Goal: Transaction & Acquisition: Purchase product/service

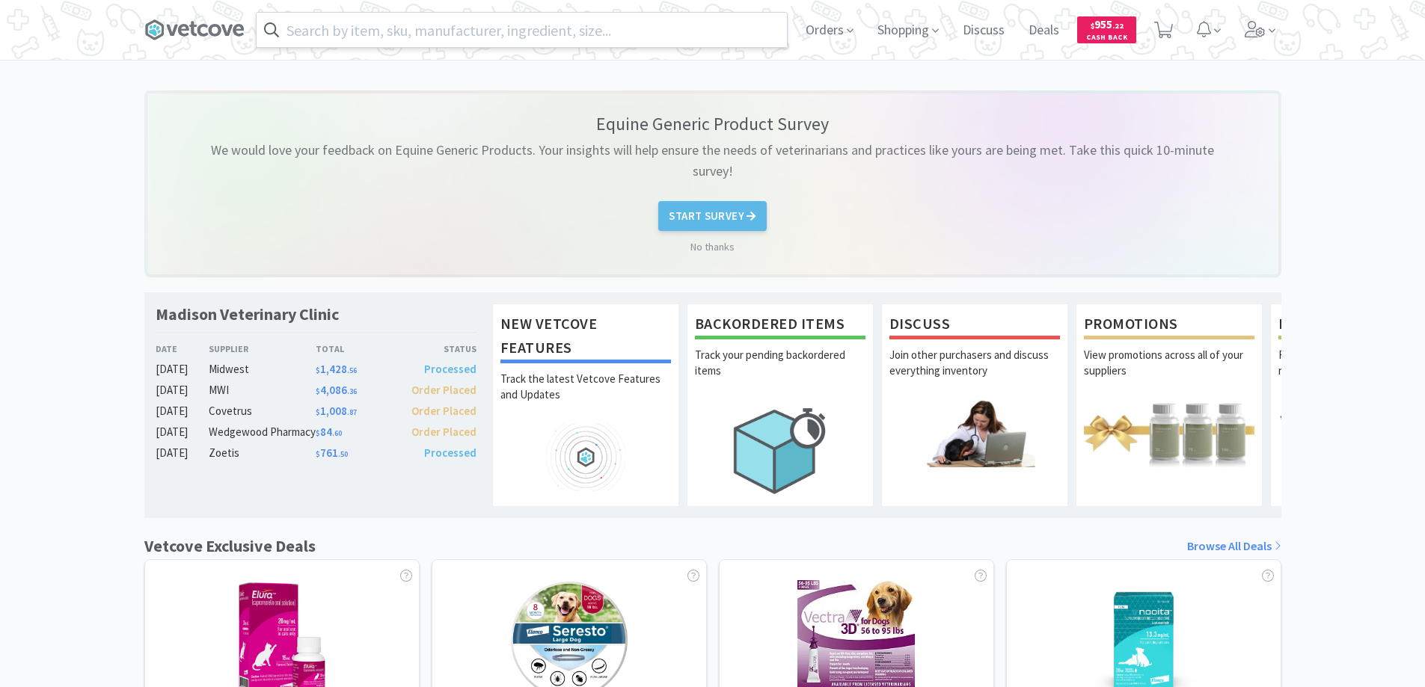
click at [316, 30] on input "text" at bounding box center [522, 30] width 530 height 34
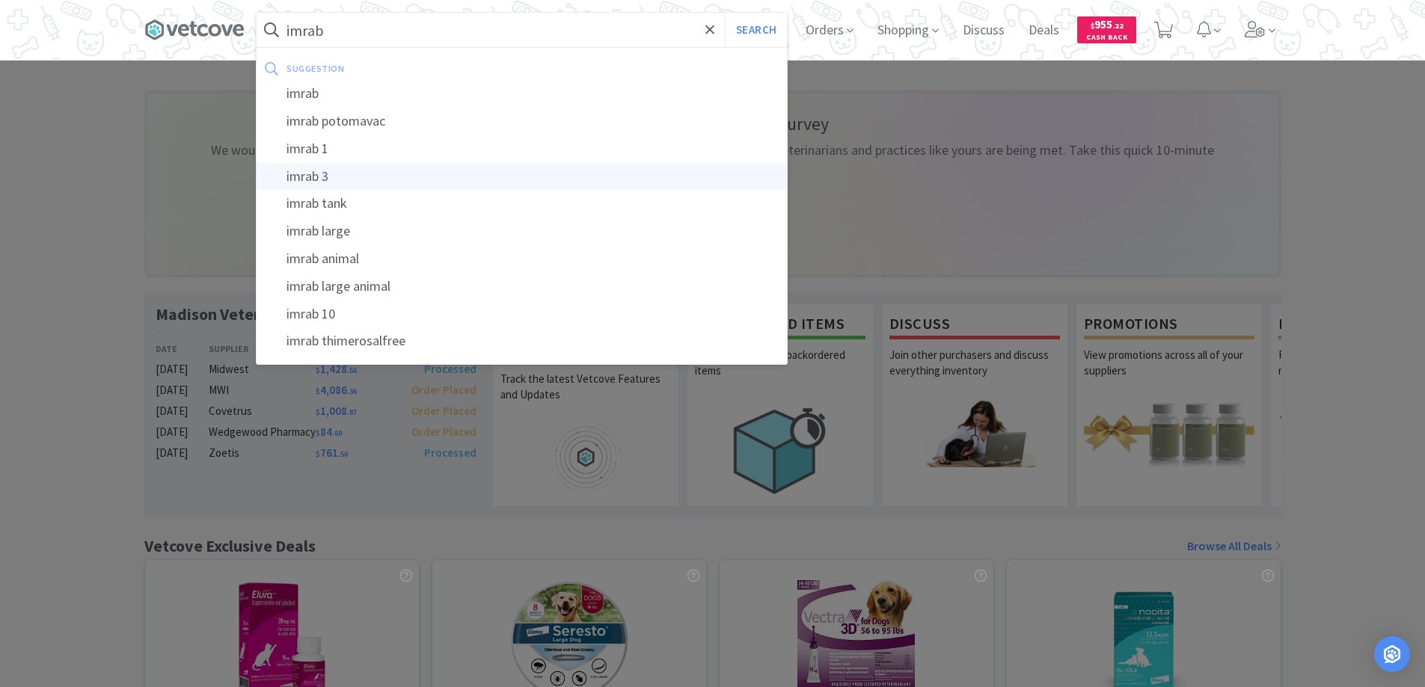
click at [301, 177] on div "imrab 3" at bounding box center [522, 177] width 530 height 28
type input "imrab 3"
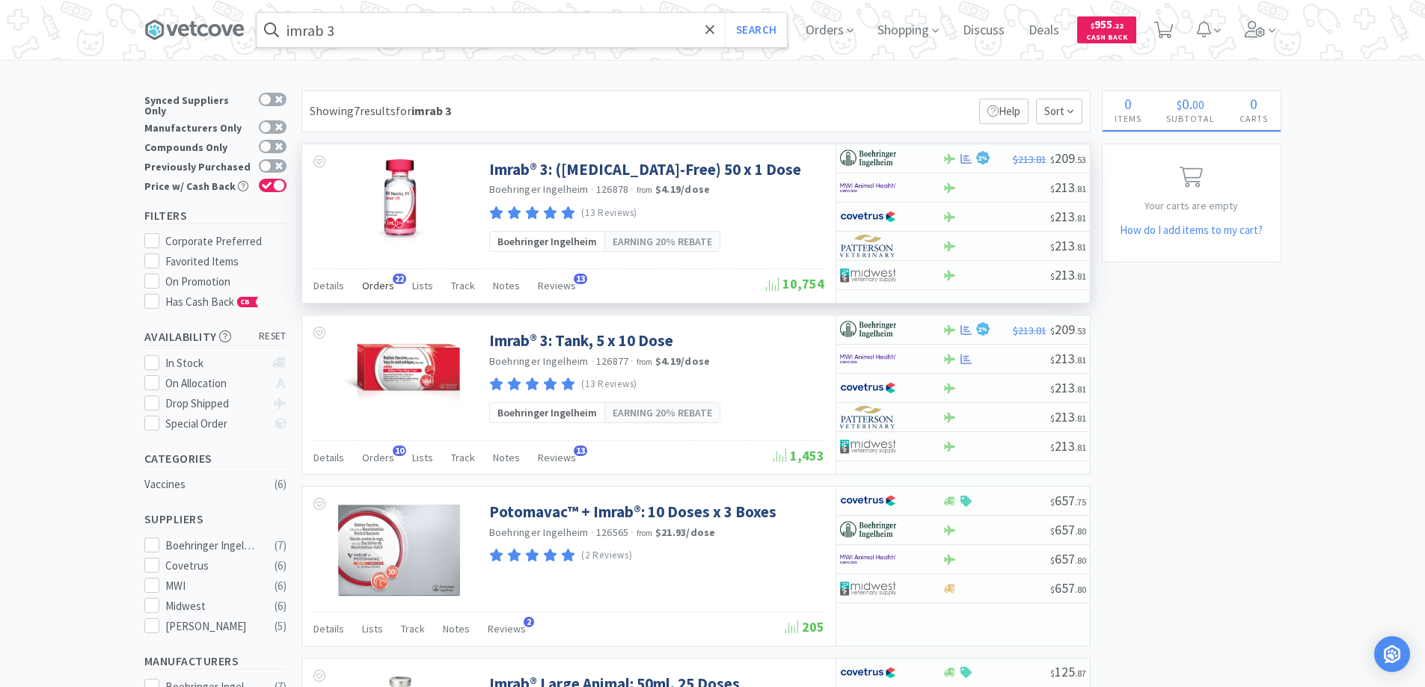
click at [398, 277] on span "22" at bounding box center [399, 279] width 13 height 10
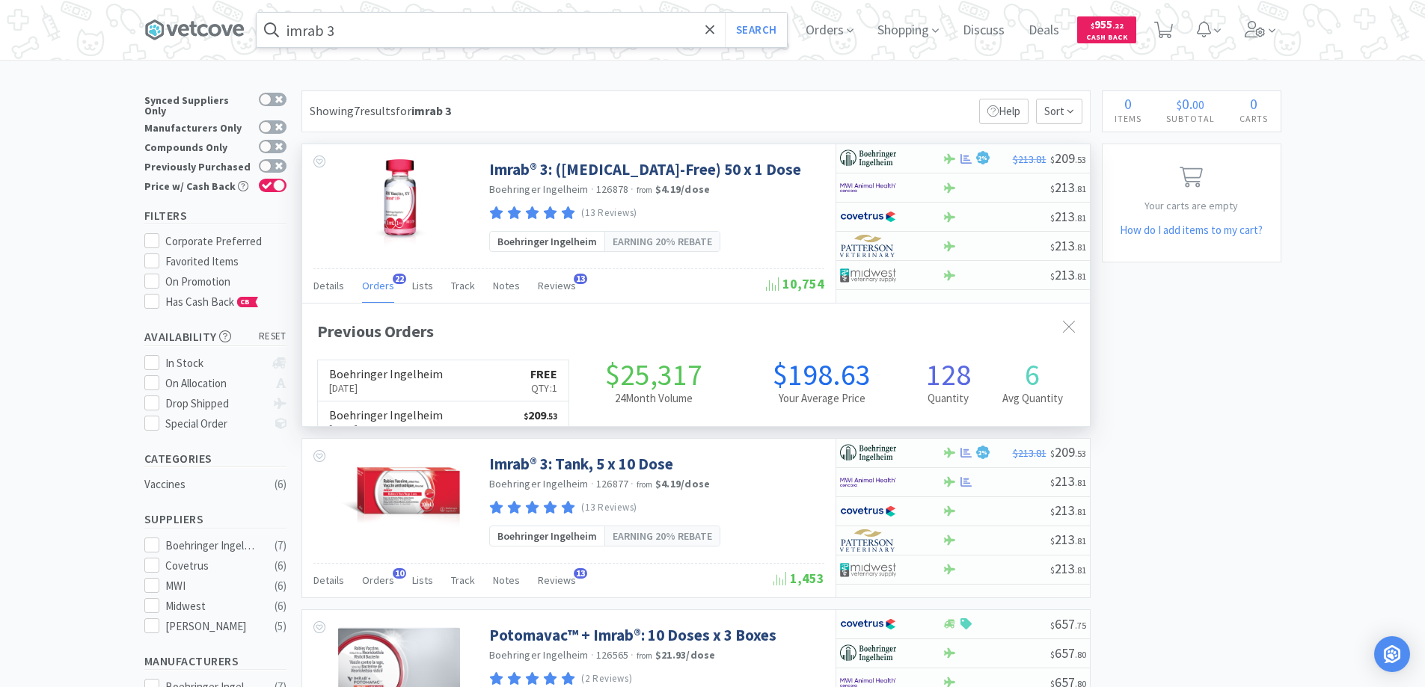
scroll to position [401, 788]
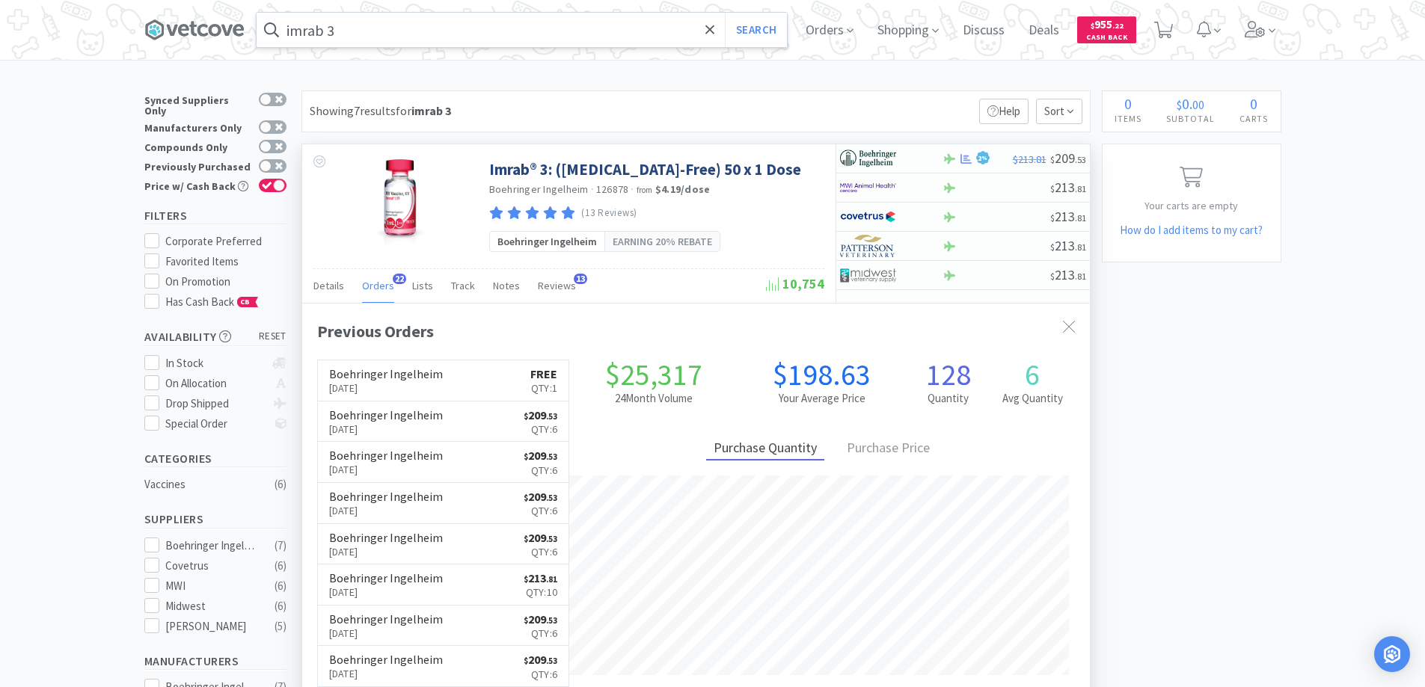
click at [398, 277] on span "22" at bounding box center [399, 279] width 13 height 10
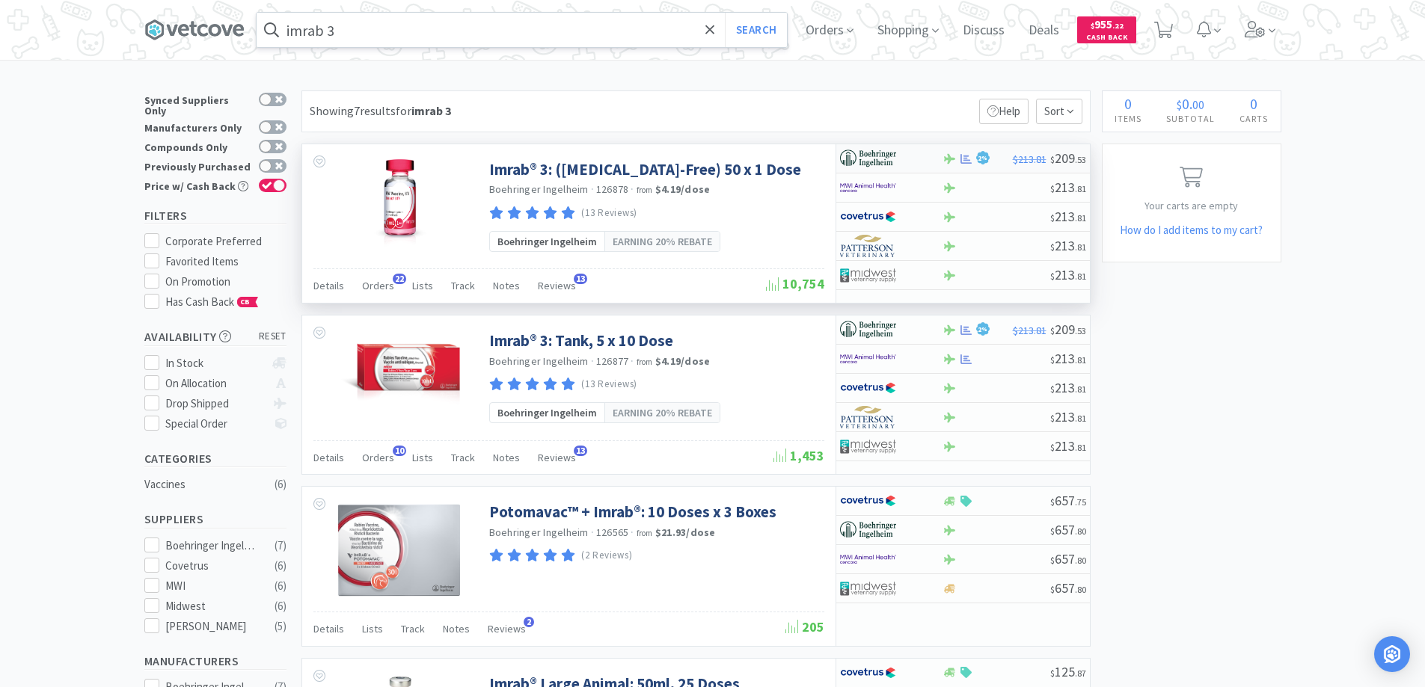
click at [926, 161] on div at bounding box center [891, 158] width 102 height 25
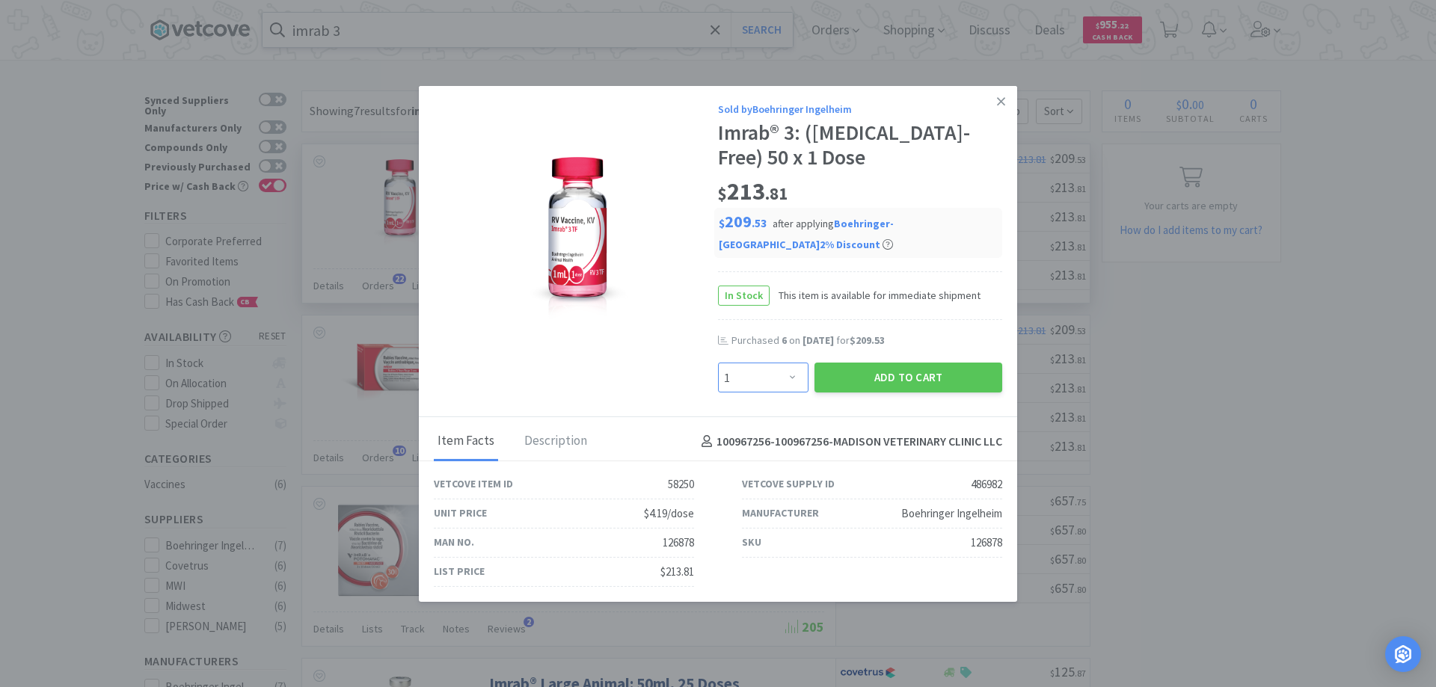
click at [794, 377] on select "Enter Quantity 1 2 3 4 5 6 7 8 9 10 11 12 13 14 15 16 17 18 19 20 Enter Quantity" at bounding box center [763, 378] width 91 height 30
select select "6"
click at [718, 363] on select "Enter Quantity 1 2 3 4 5 6 7 8 9 10 11 12 13 14 15 16 17 18 19 20 Enter Quantity" at bounding box center [763, 378] width 91 height 30
click at [895, 380] on button "Add to Cart" at bounding box center [909, 378] width 188 height 30
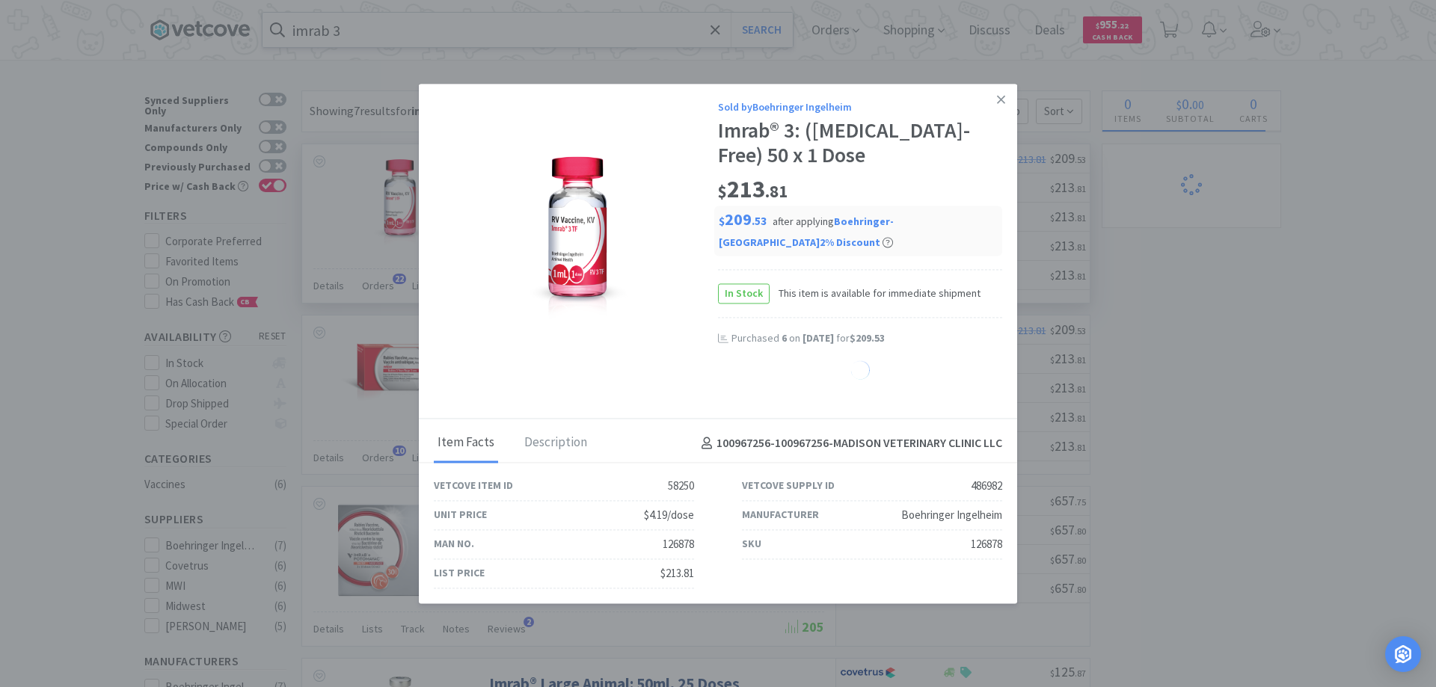
select select "6"
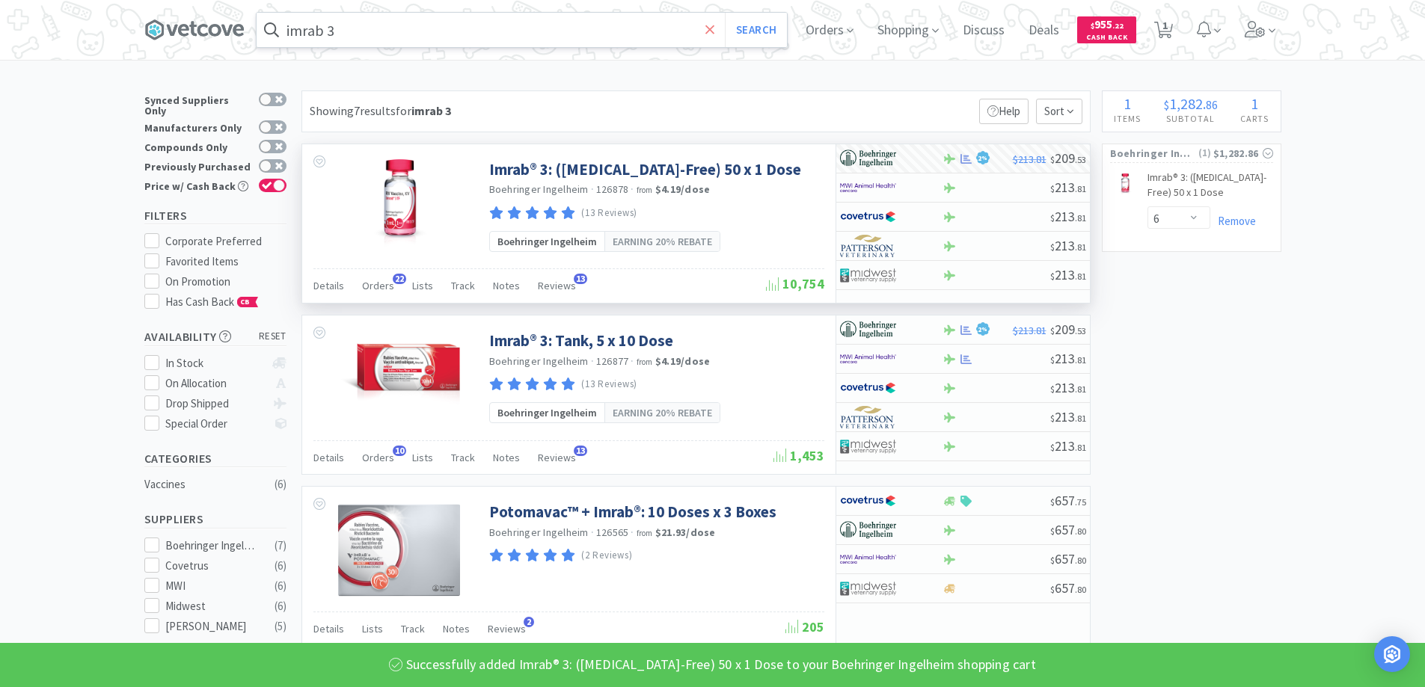
click at [715, 25] on icon at bounding box center [710, 29] width 10 height 15
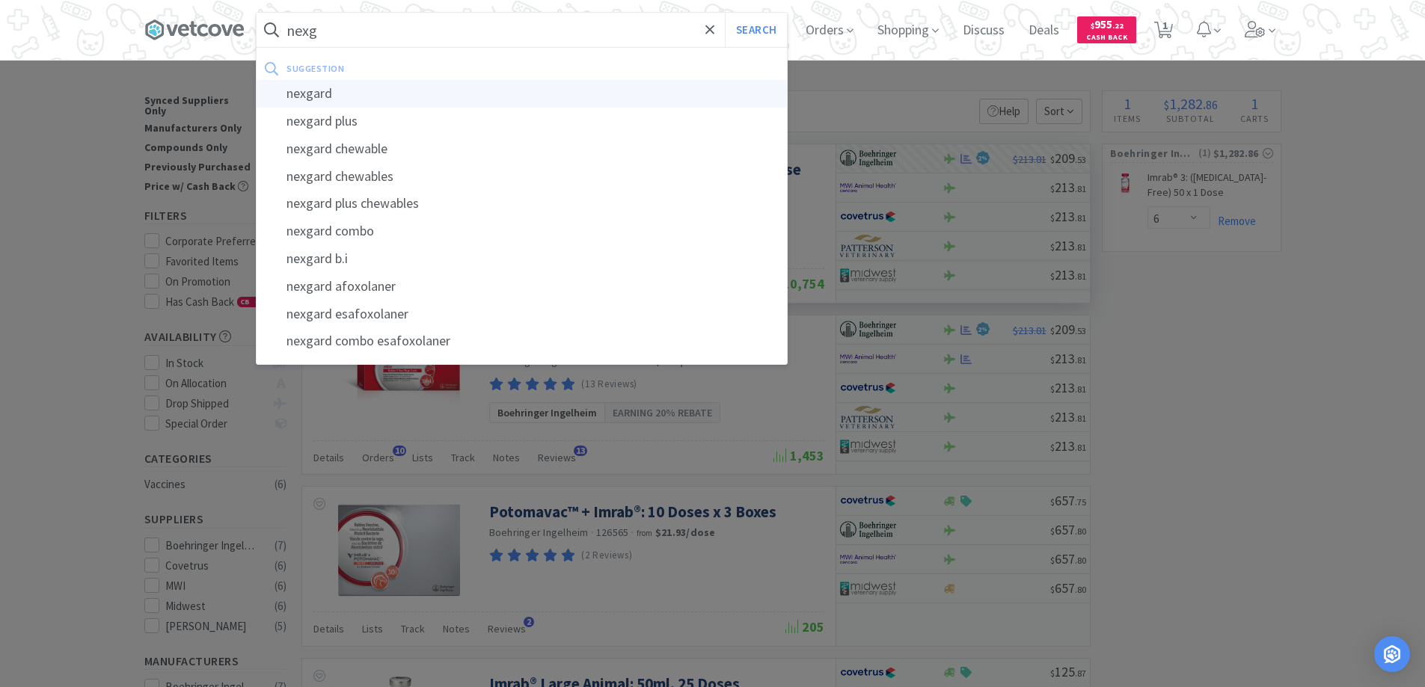
click at [314, 94] on div "nexgard" at bounding box center [522, 94] width 530 height 28
type input "nexgard"
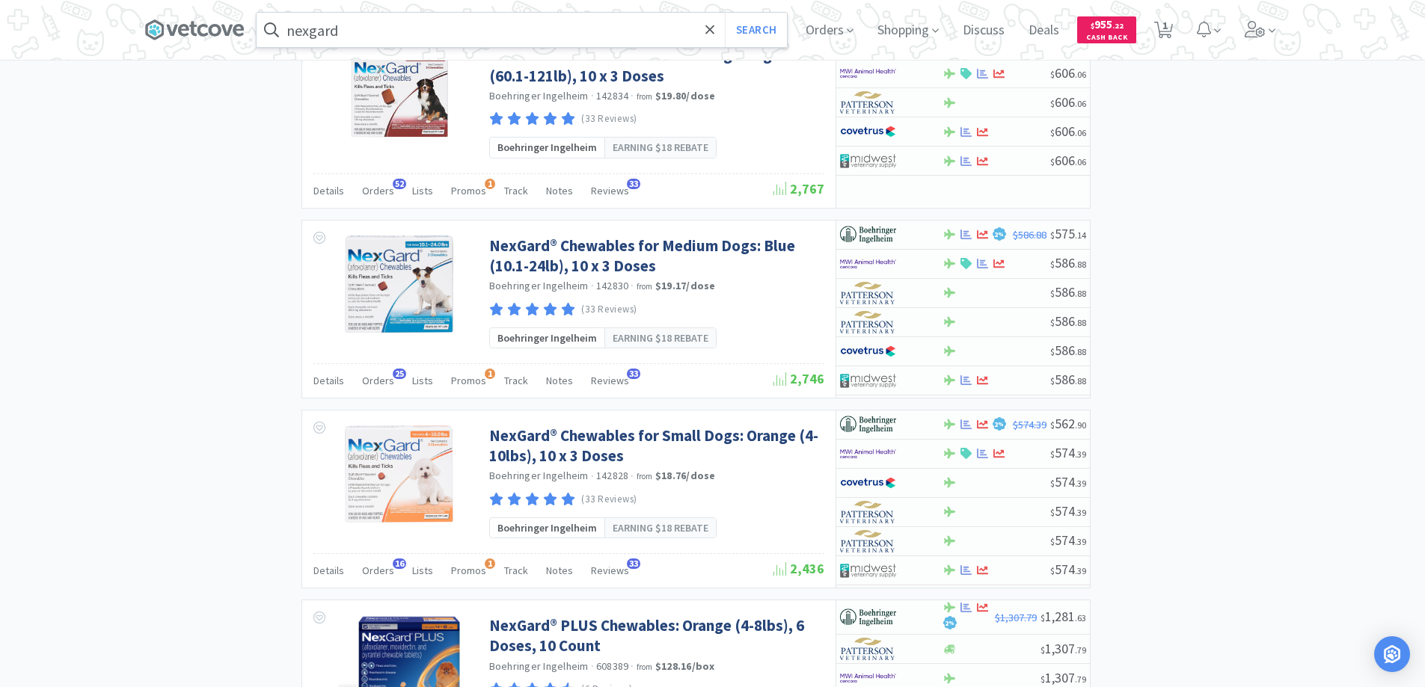
scroll to position [2020, 0]
click at [915, 229] on div at bounding box center [881, 233] width 82 height 25
select select "1"
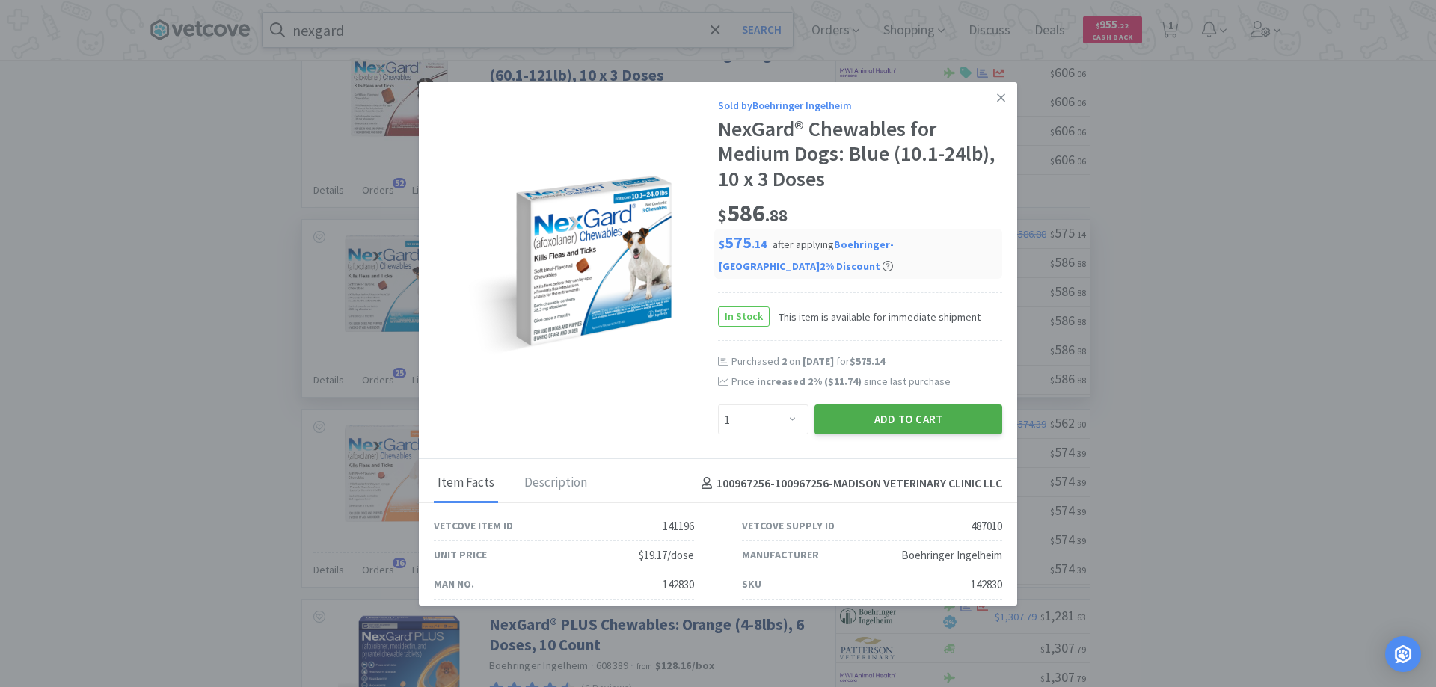
click at [860, 417] on button "Add to Cart" at bounding box center [909, 420] width 188 height 30
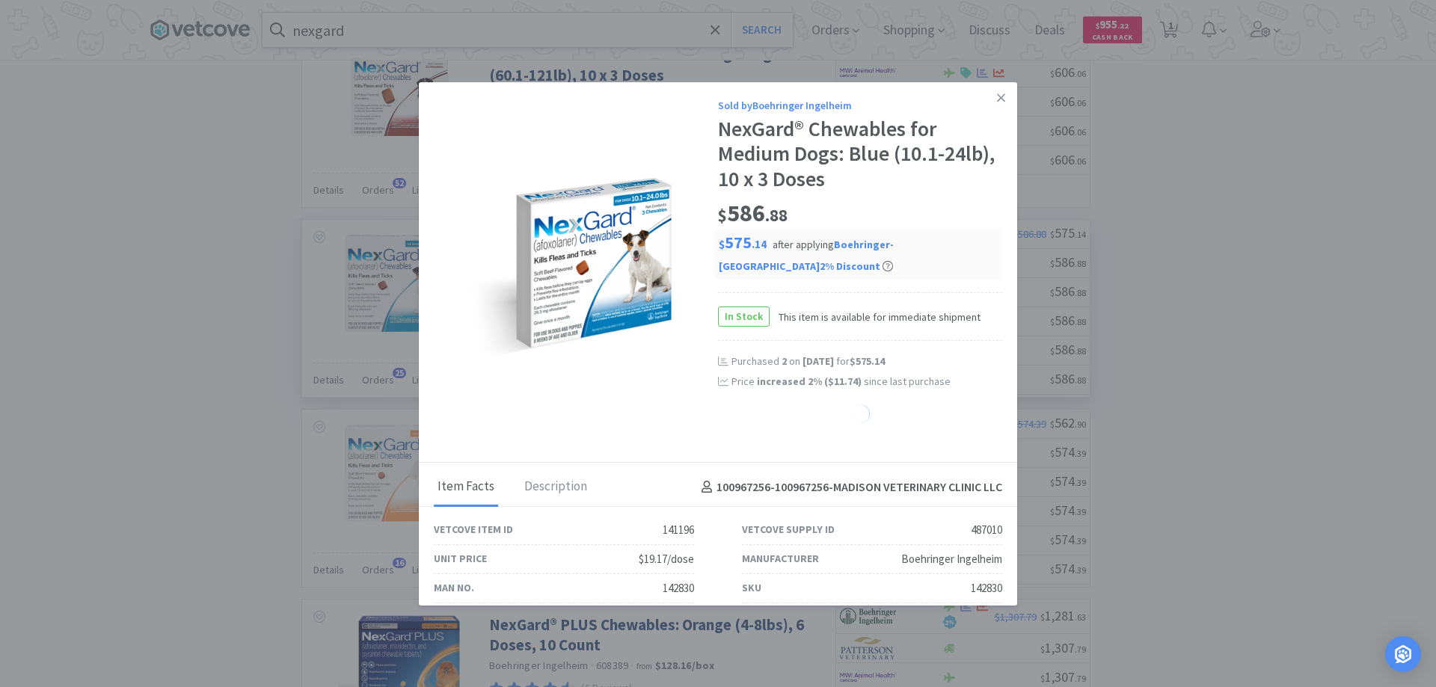
select select "1"
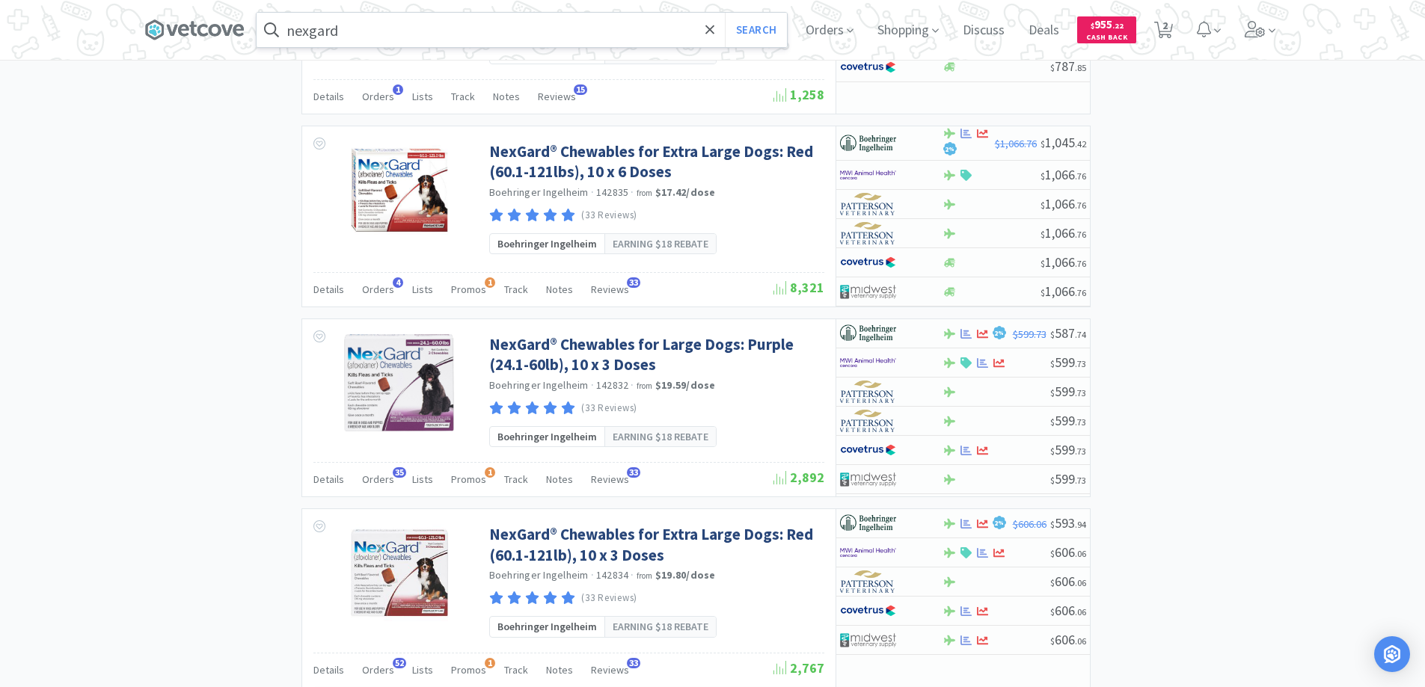
scroll to position [1505, 0]
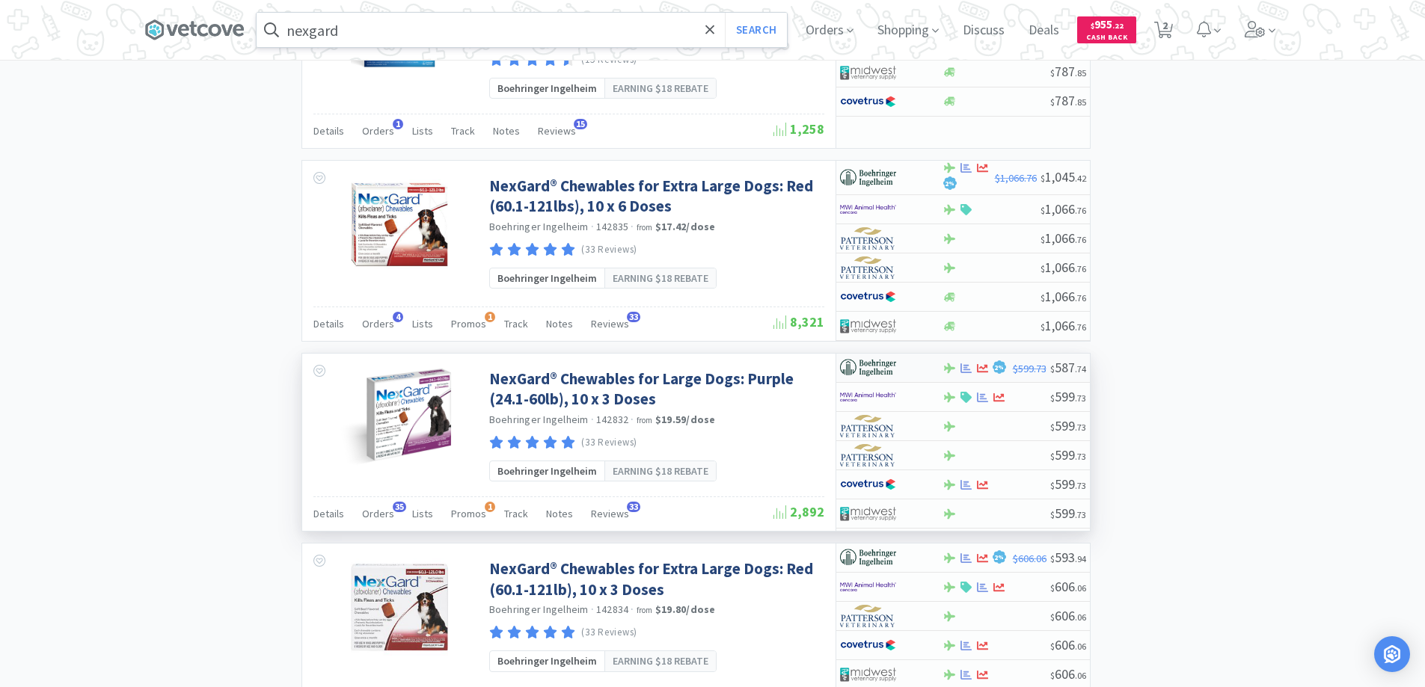
click at [918, 365] on div at bounding box center [881, 367] width 82 height 25
select select "1"
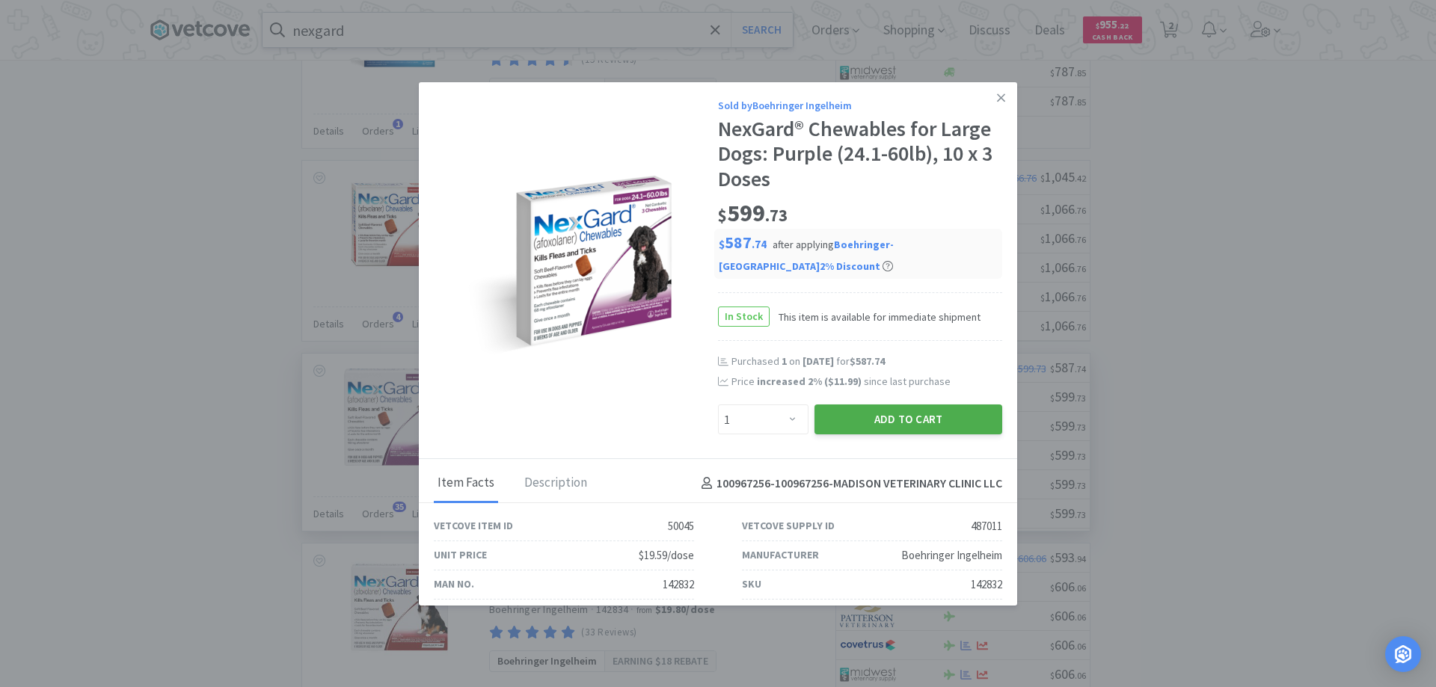
click at [873, 419] on button "Add to Cart" at bounding box center [909, 420] width 188 height 30
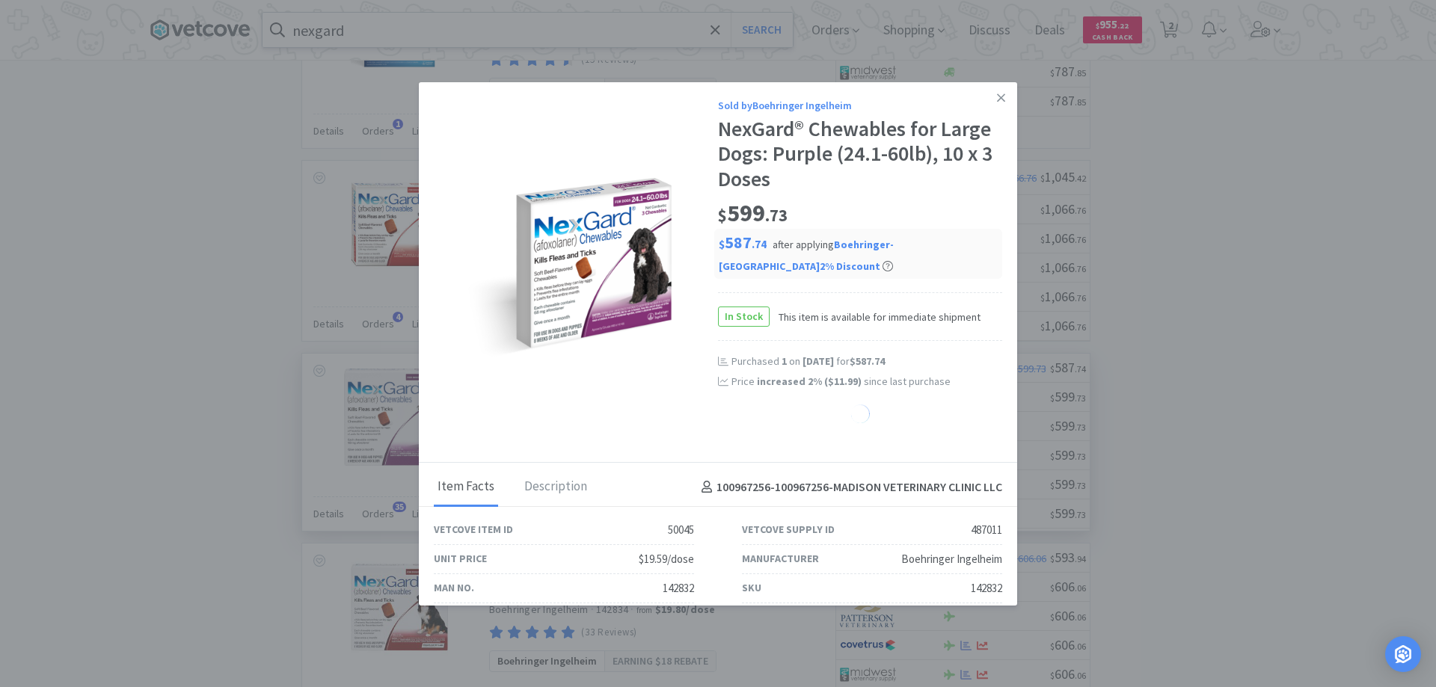
select select "1"
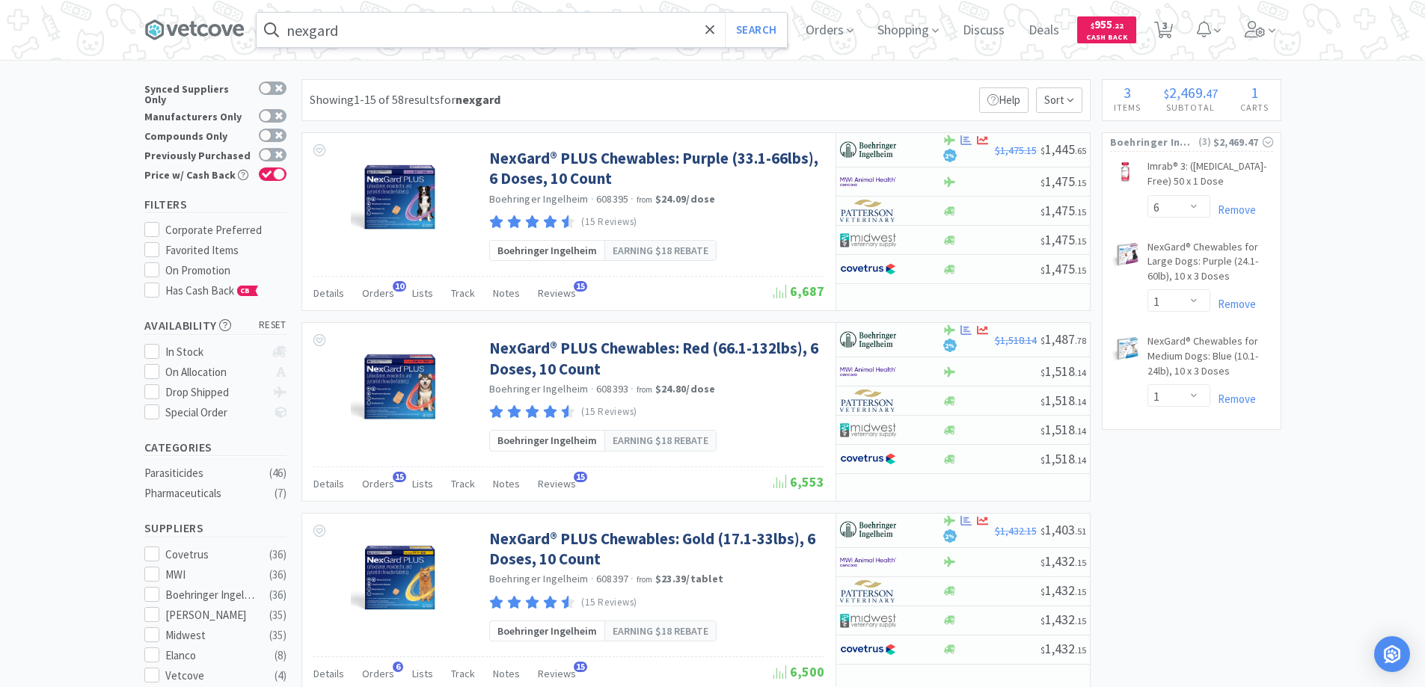
scroll to position [0, 0]
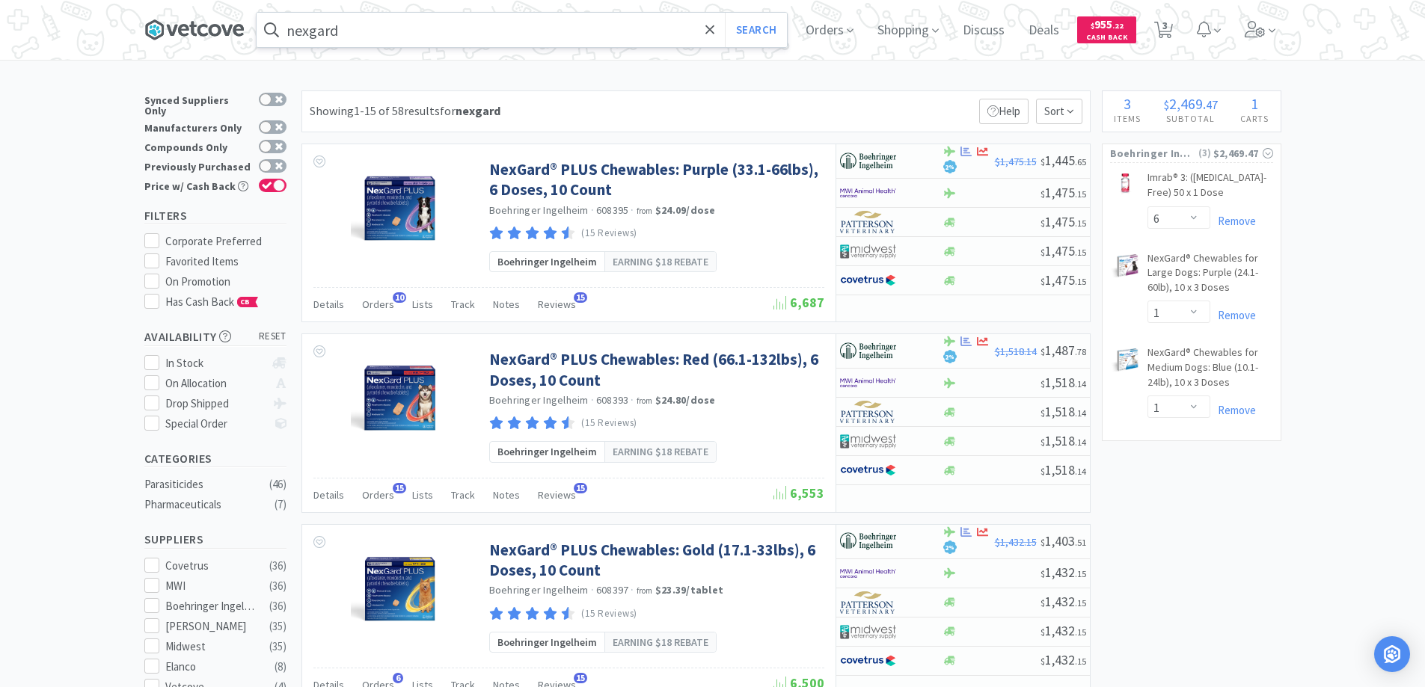
click at [189, 29] on icon at bounding box center [183, 30] width 11 height 12
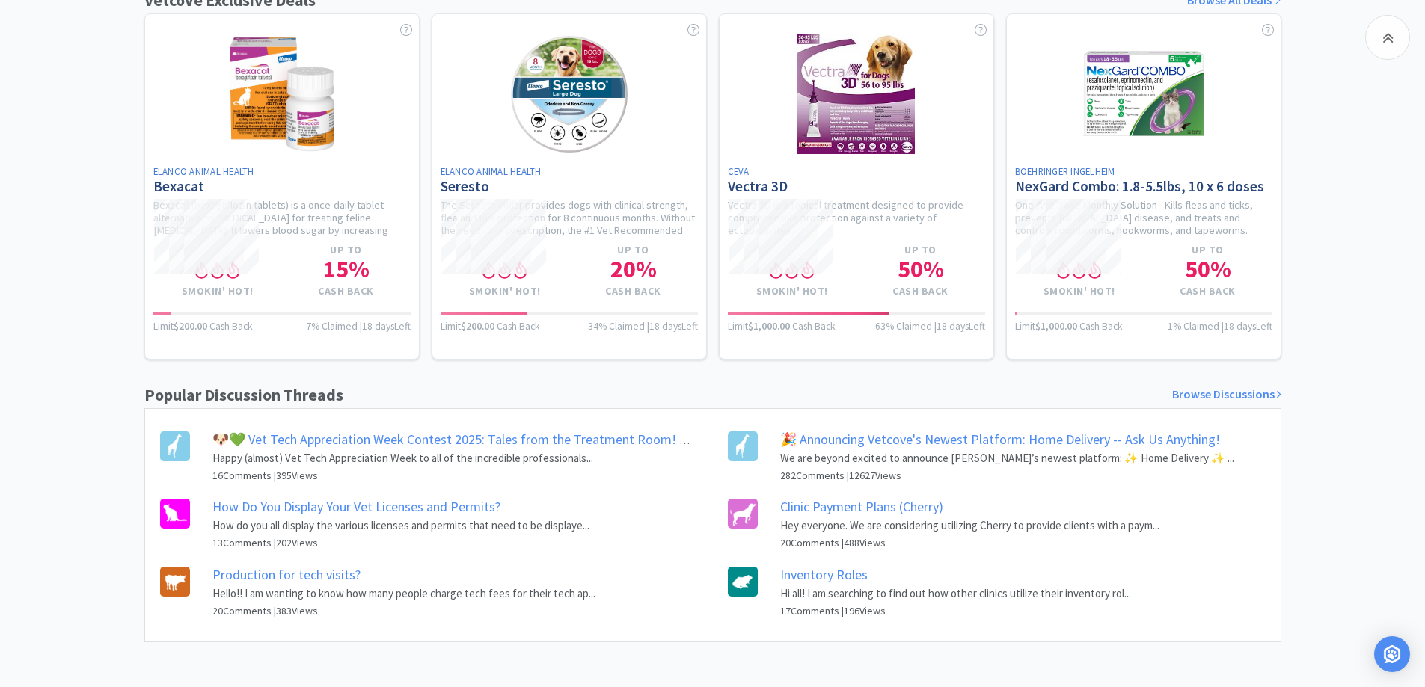
scroll to position [557, 0]
click at [355, 440] on link "🐶💚 Vet Tech Appreciation Week Contest 2025: Tales from the Treatment Room! 💚🐶" at bounding box center [462, 439] width 500 height 17
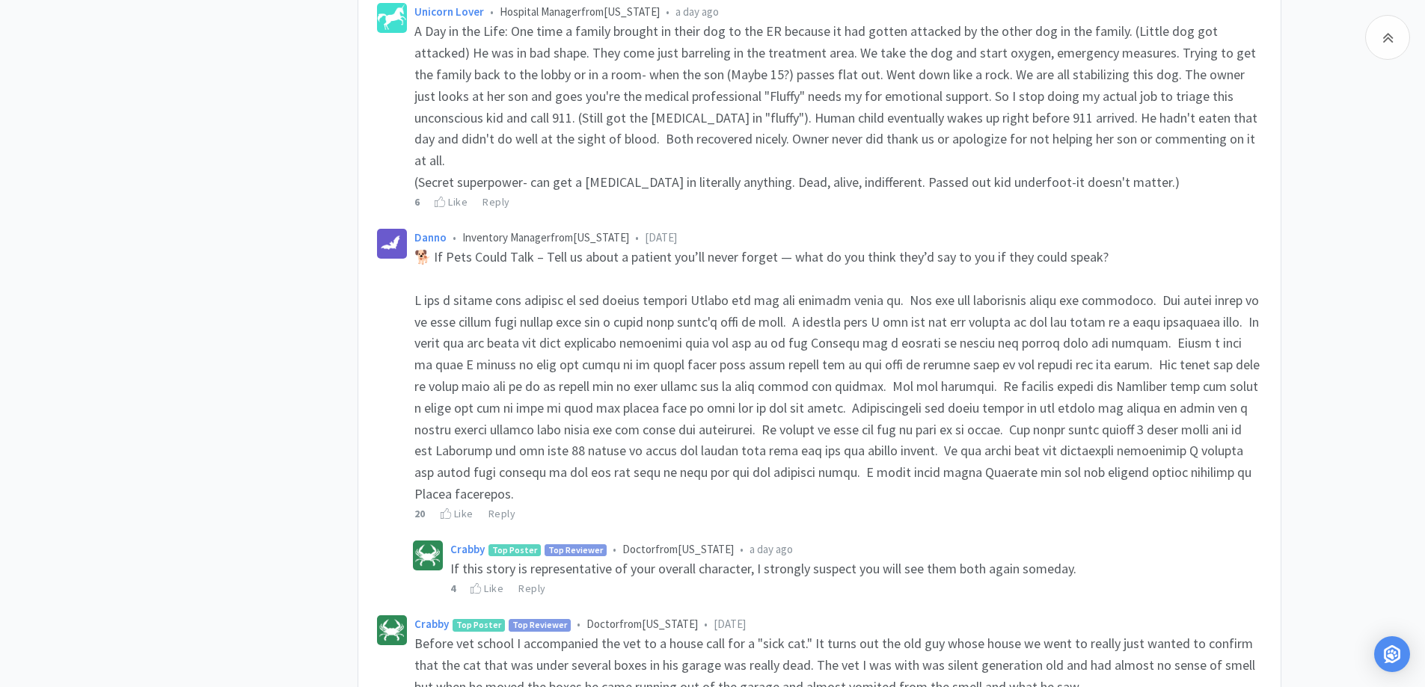
scroll to position [2543, 0]
